Goal: Information Seeking & Learning: Check status

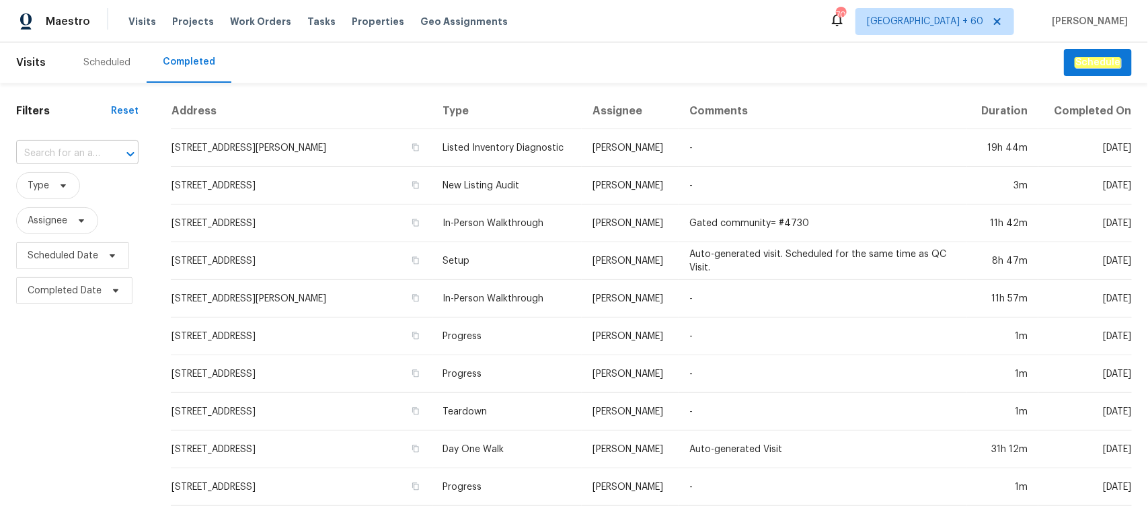
click at [104, 153] on div at bounding box center [121, 154] width 35 height 19
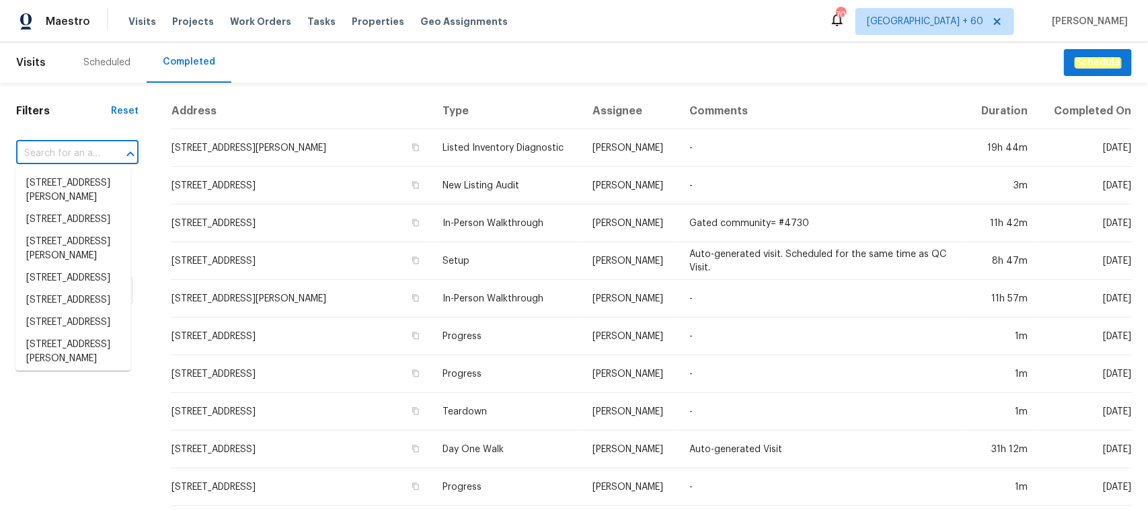
paste input "4704 E Laurel Ave, Gilbert, AZ 85234"
type input "4704 E Laurel Ave, Gilbert, AZ 85234"
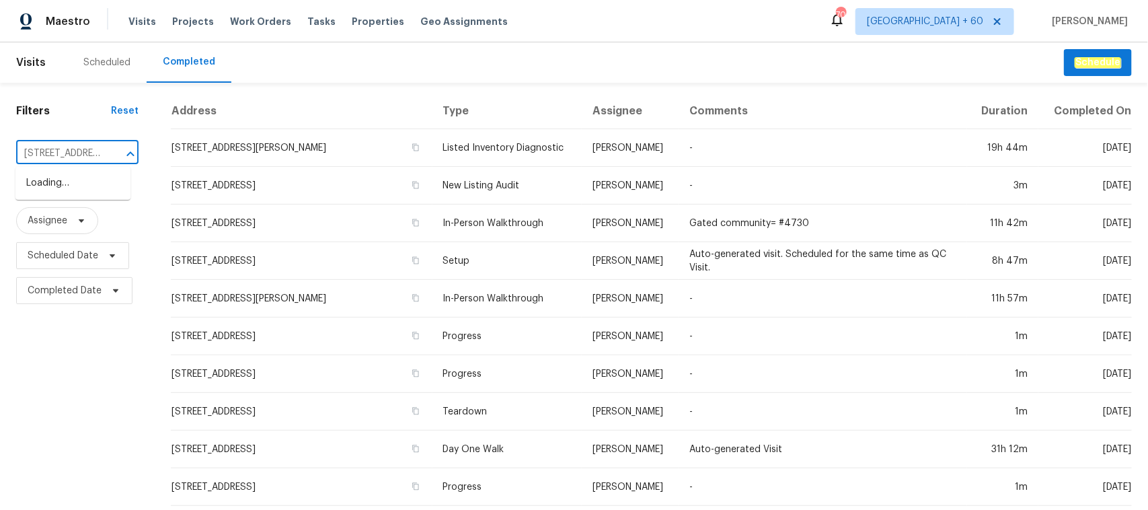
scroll to position [0, 91]
click at [86, 189] on li "4704 E Laurel Ave, Gilbert, AZ 85234" at bounding box center [72, 183] width 115 height 22
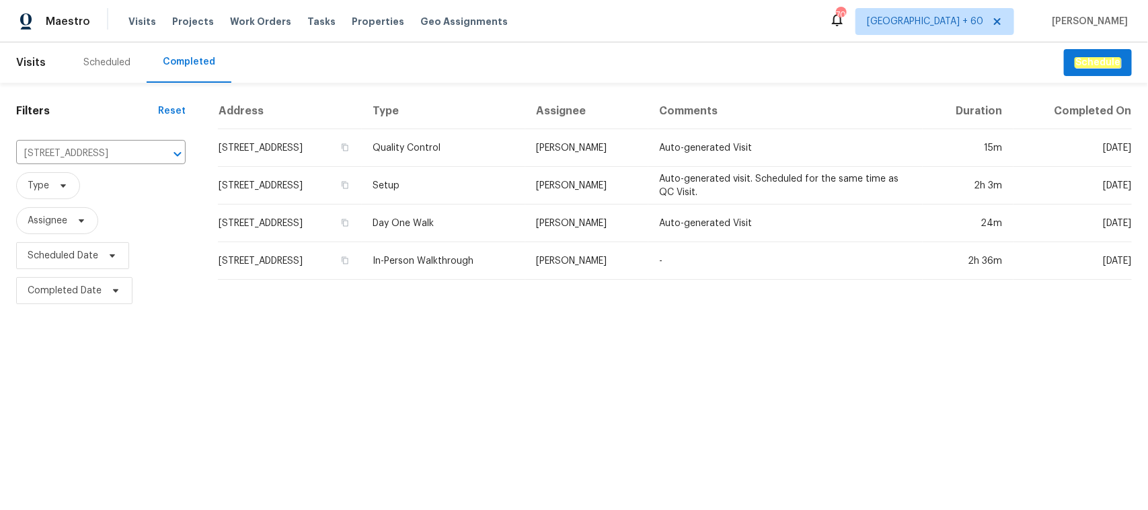
click at [508, 263] on td "In-Person Walkthrough" at bounding box center [443, 261] width 163 height 38
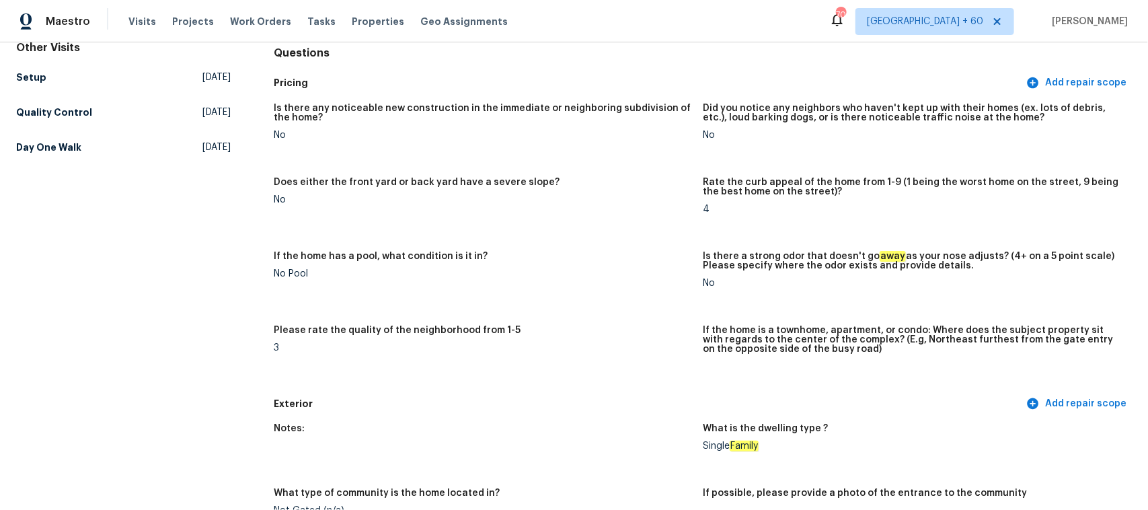
scroll to position [420, 0]
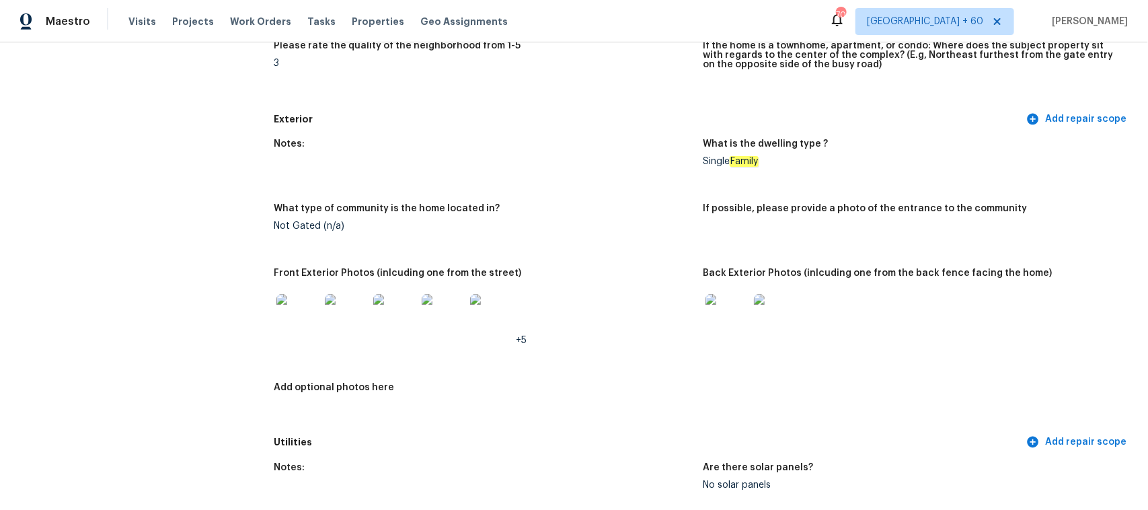
click at [296, 314] on img at bounding box center [297, 315] width 43 height 43
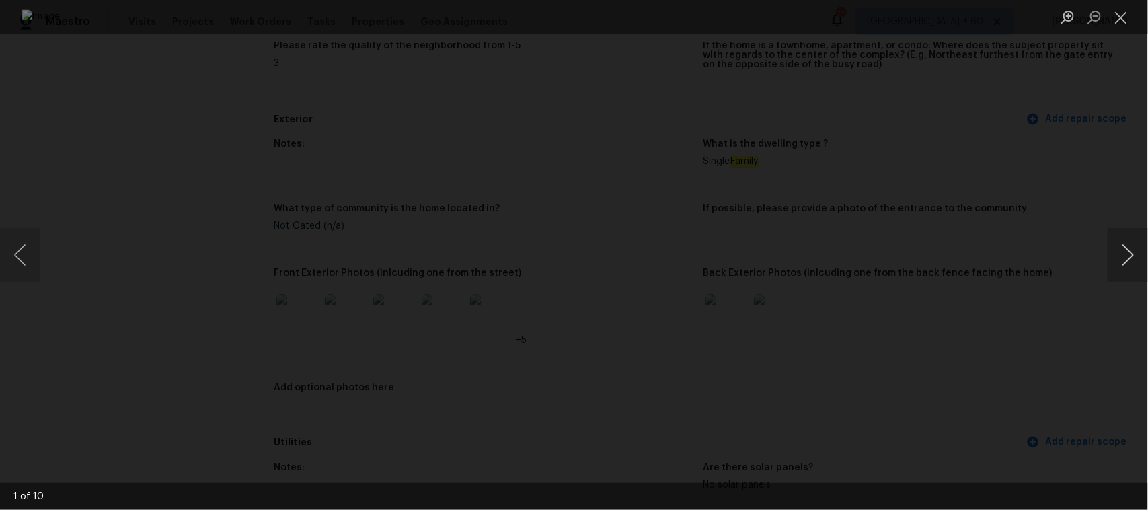
drag, startPoint x: 1107, startPoint y: 256, endPoint x: 1118, endPoint y: 256, distance: 10.8
click at [1107, 256] on div "1 of 10" at bounding box center [574, 255] width 1148 height 510
click at [1128, 254] on button "Next image" at bounding box center [1127, 255] width 40 height 54
click at [1004, 270] on div "Lightbox" at bounding box center [574, 255] width 1148 height 510
click at [1126, 264] on button "Next image" at bounding box center [1127, 255] width 40 height 54
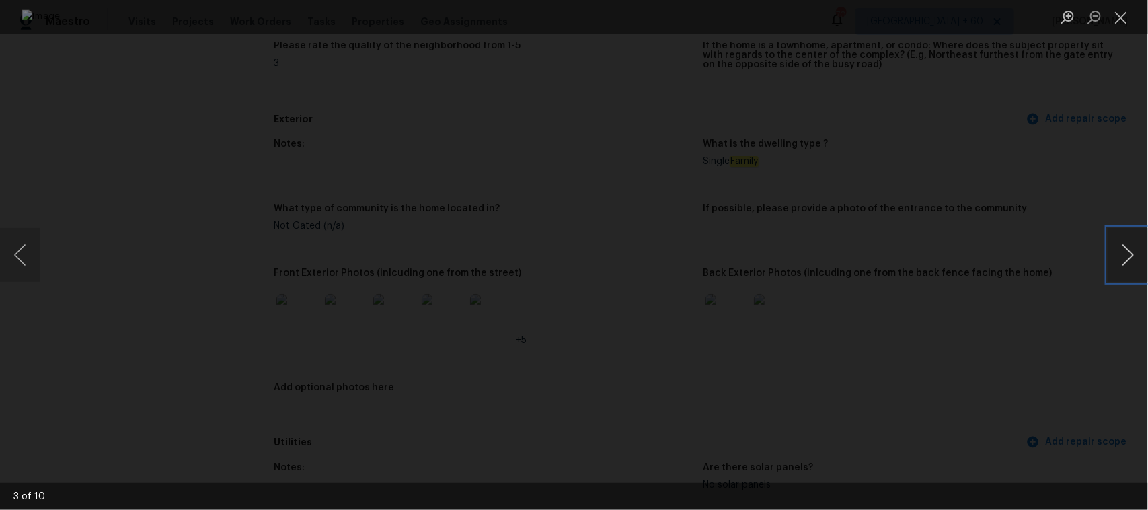
click at [1126, 264] on button "Next image" at bounding box center [1127, 255] width 40 height 54
click at [86, 122] on div "Lightbox" at bounding box center [574, 255] width 1148 height 510
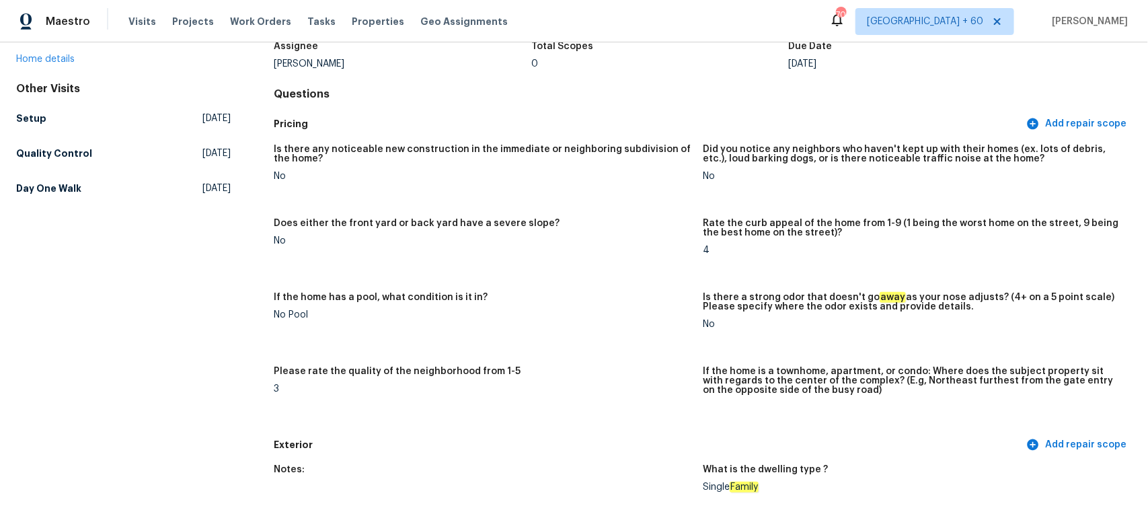
scroll to position [0, 0]
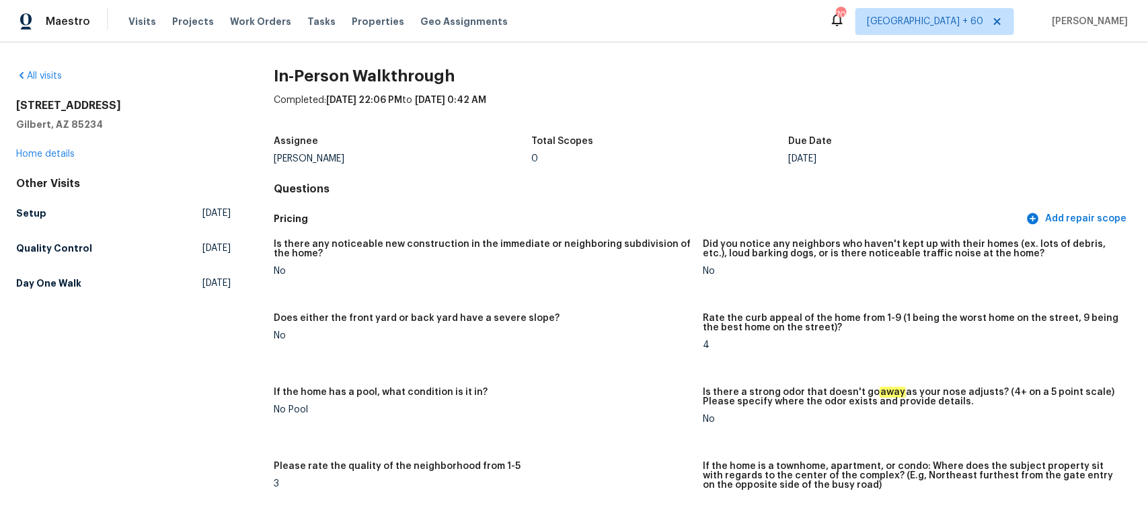
click at [52, 82] on div "All visits" at bounding box center [123, 75] width 214 height 13
click at [51, 75] on link "All visits" at bounding box center [39, 75] width 46 height 9
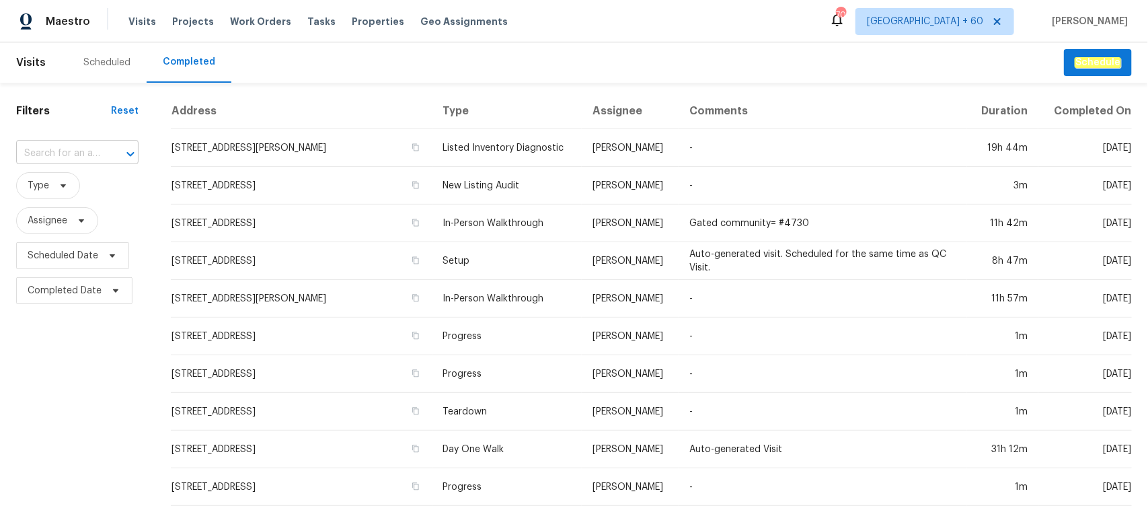
click at [79, 155] on input "text" at bounding box center [58, 153] width 85 height 21
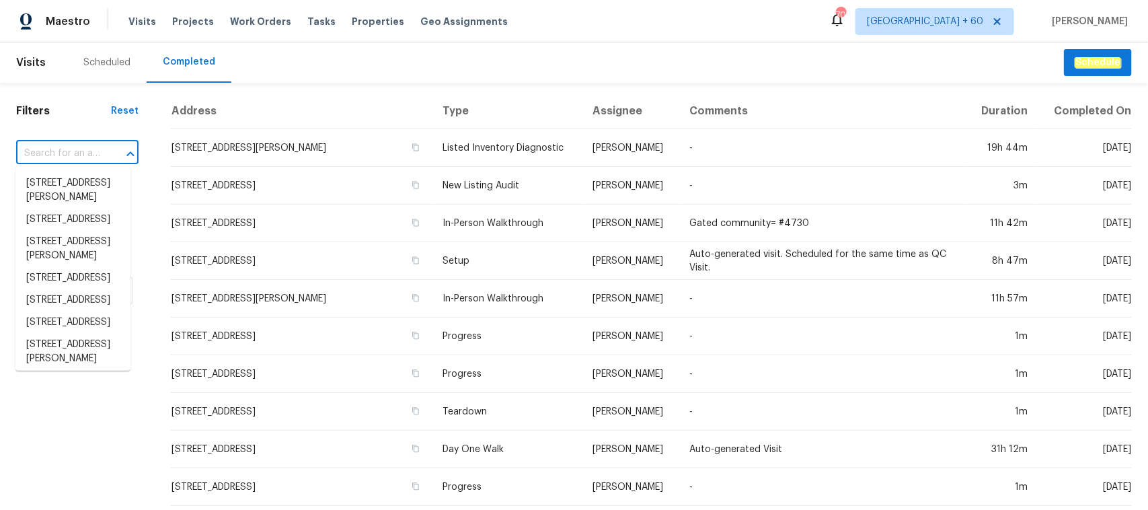
paste input "100 Waterford Dr, Angier, NC 27501"
type input "100 Waterford Dr, Angier, NC 27501"
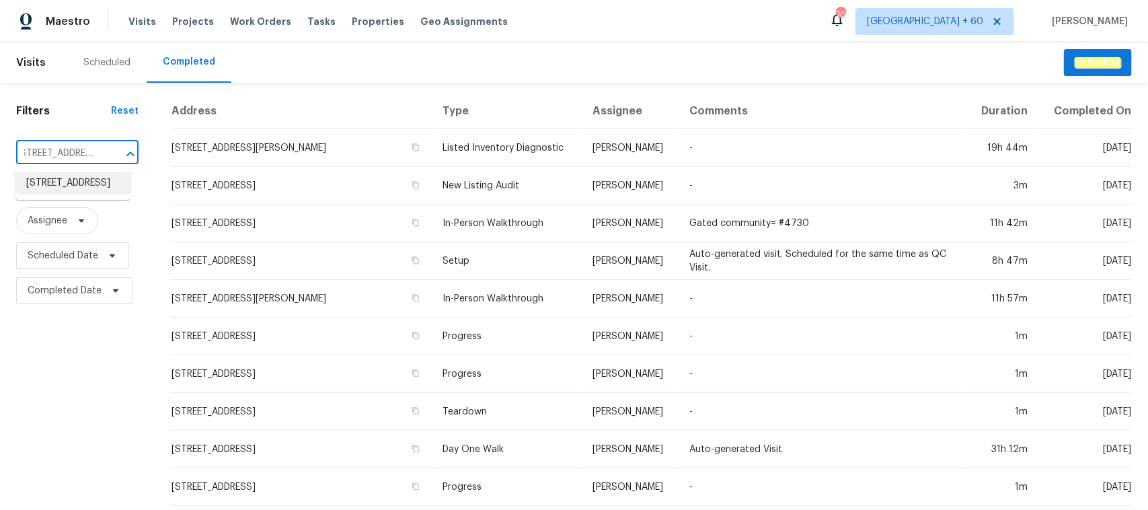
click at [84, 180] on li "100 Waterford Dr, Angier, NC 27501" at bounding box center [72, 183] width 115 height 22
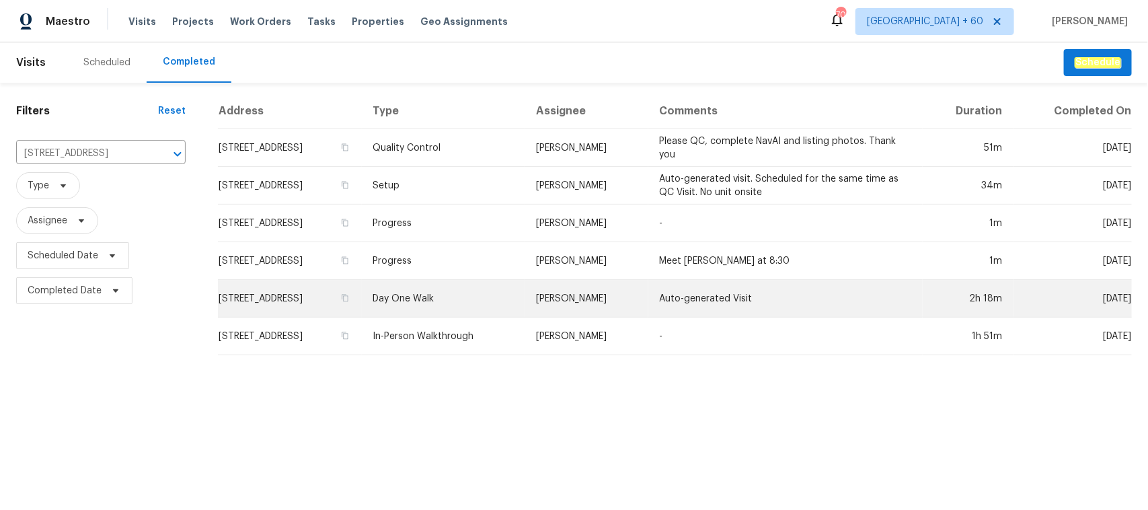
click at [478, 293] on td "Day One Walk" at bounding box center [443, 299] width 163 height 38
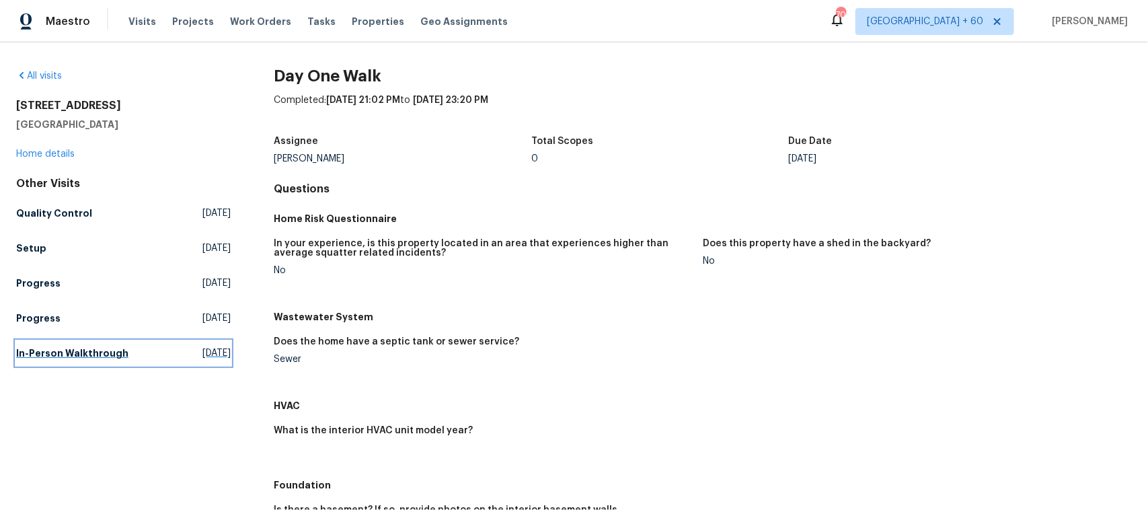
click at [95, 348] on h5 "In-Person Walkthrough" at bounding box center [72, 352] width 112 height 13
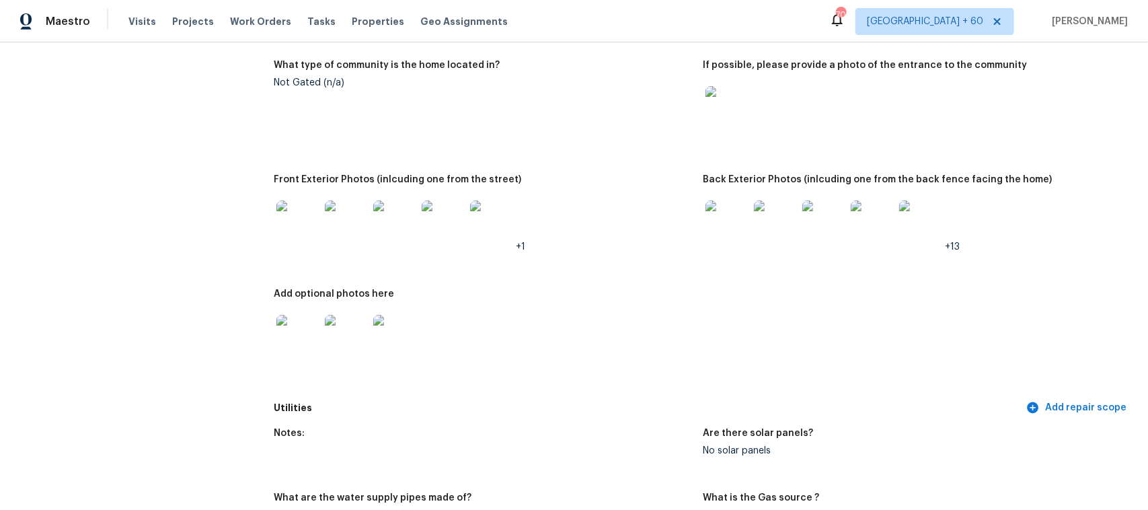
scroll to position [588, 0]
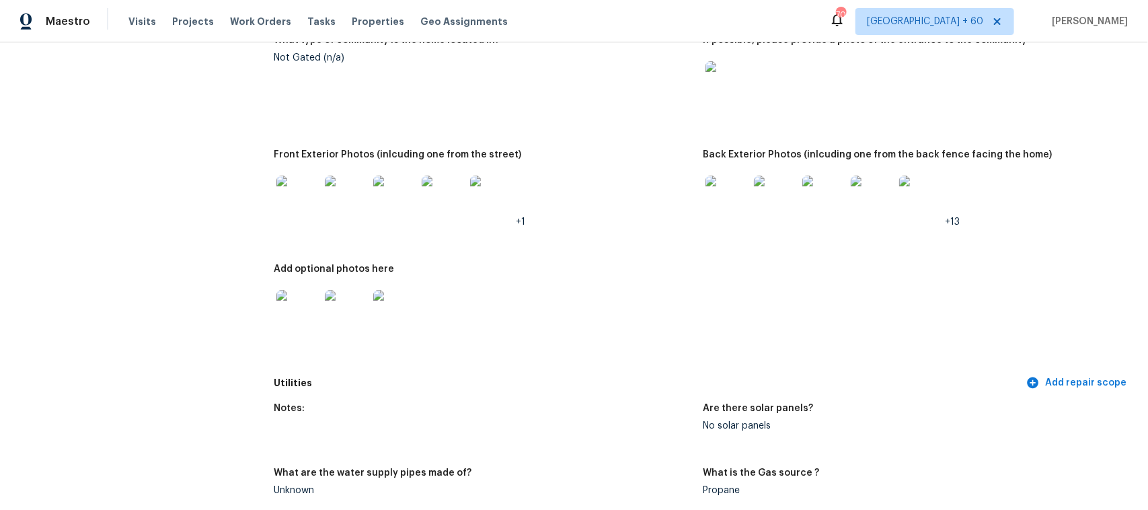
click at [903, 189] on img at bounding box center [920, 196] width 43 height 43
